Goal: Navigation & Orientation: Find specific page/section

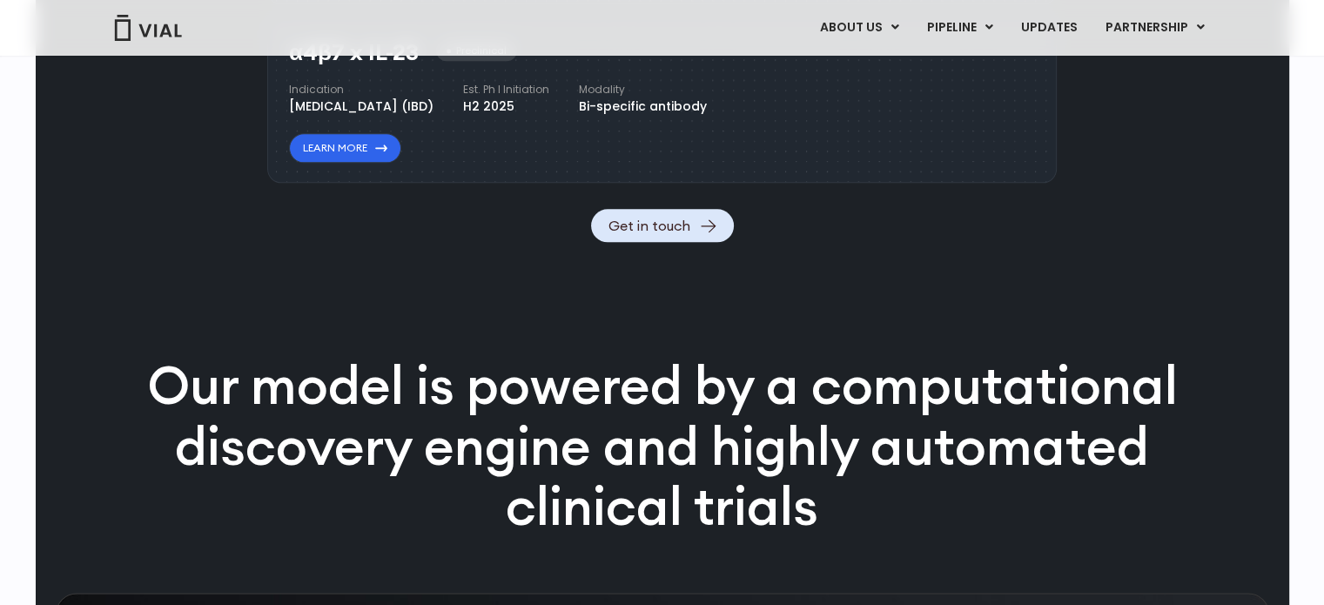
scroll to position [2229, 0]
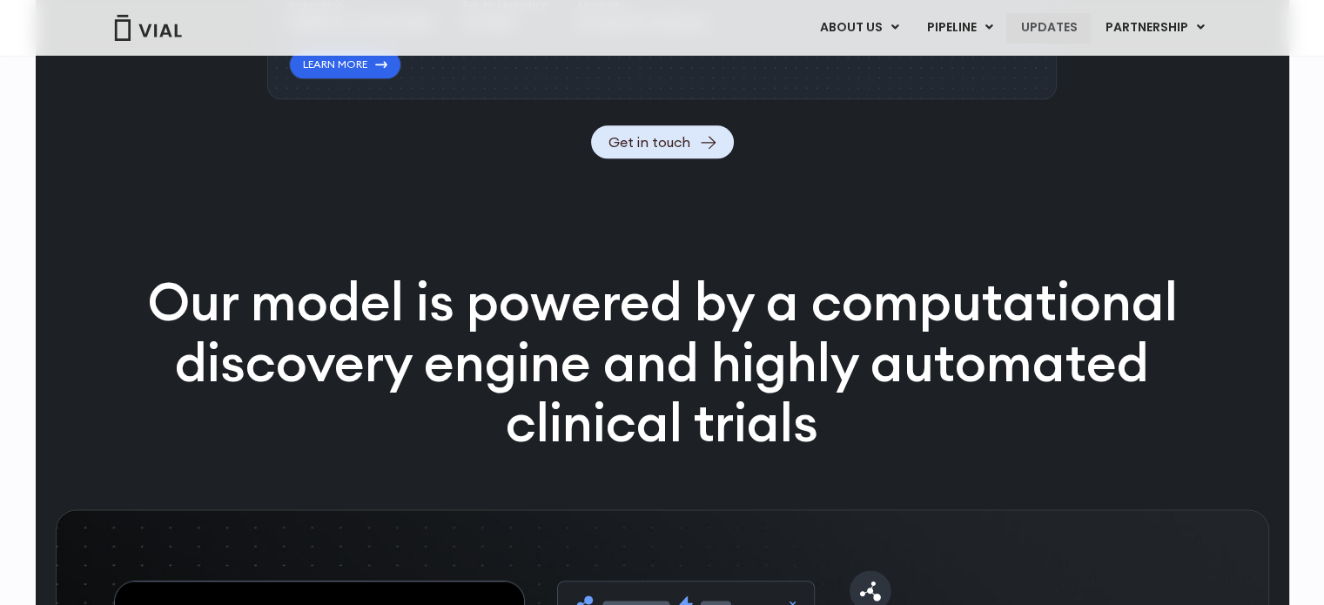
click at [1054, 33] on link "UPDATES" at bounding box center [1049, 28] width 84 height 30
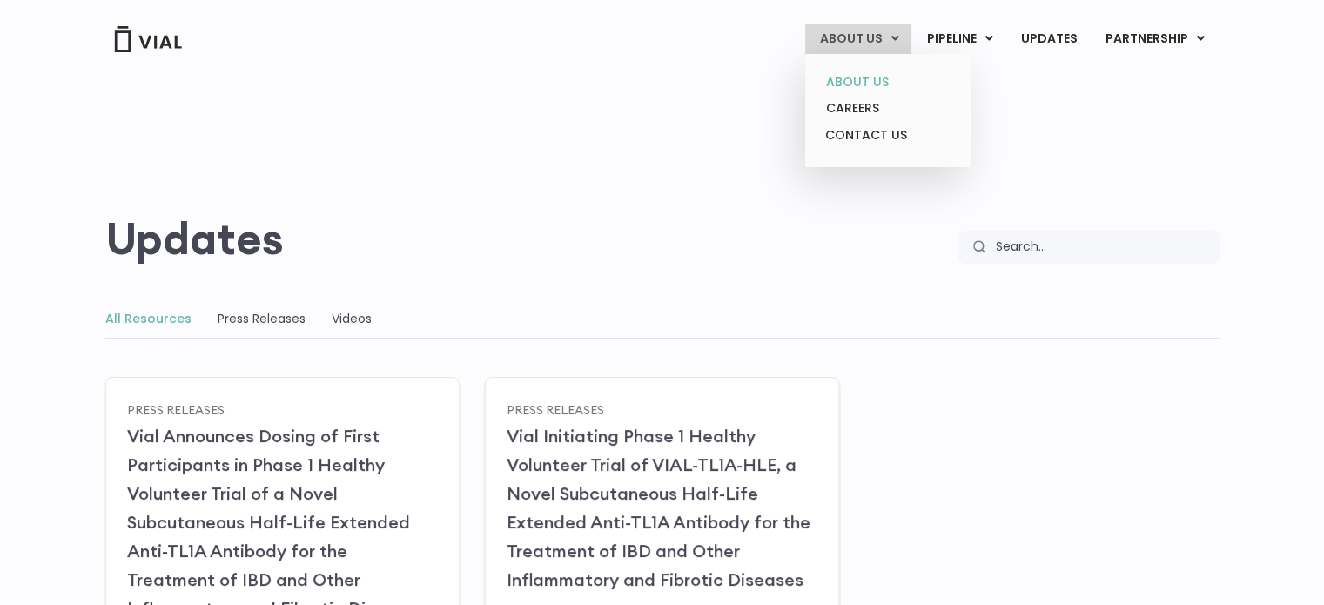
click at [865, 76] on link "ABOUT US" at bounding box center [888, 82] width 152 height 27
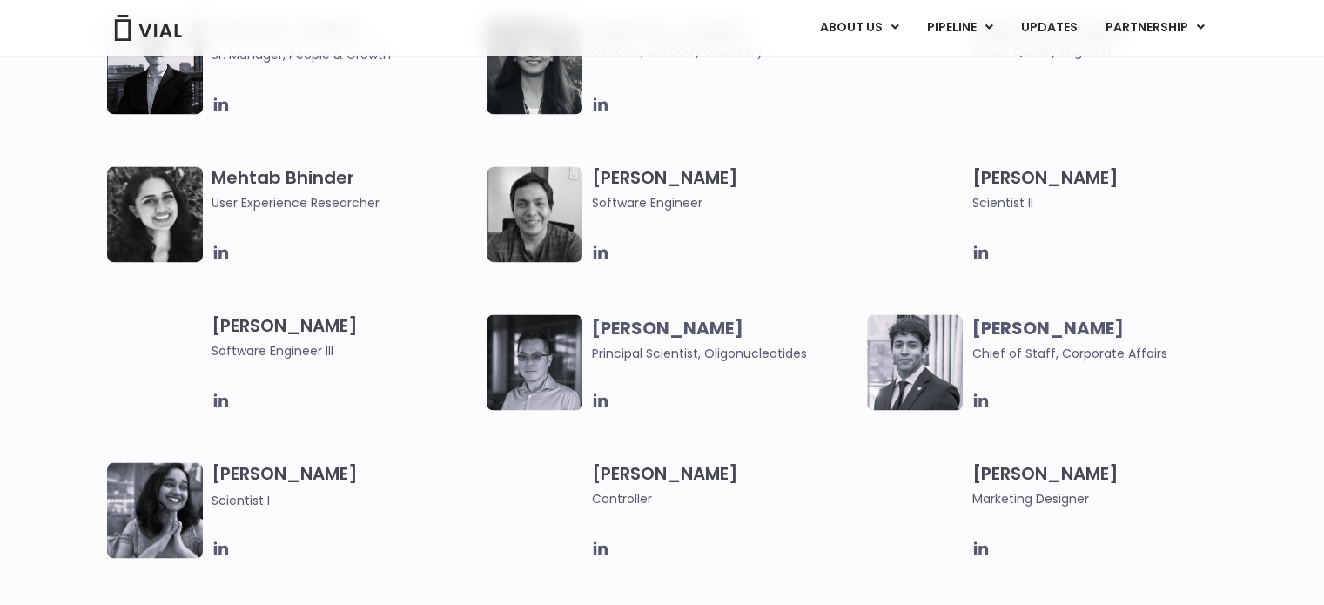
scroll to position [2717, 0]
